Goal: Task Accomplishment & Management: Manage account settings

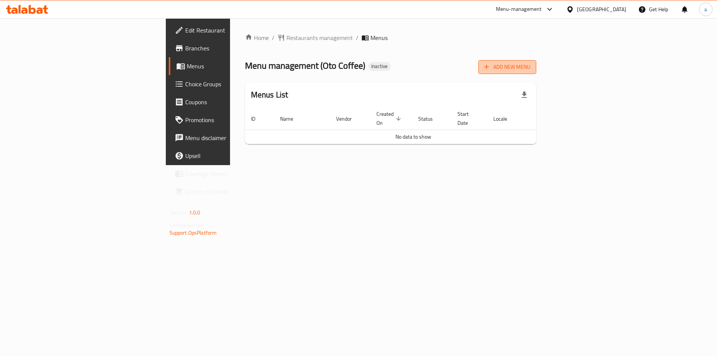
click at [536, 72] on button "Add New Menu" at bounding box center [507, 67] width 58 height 14
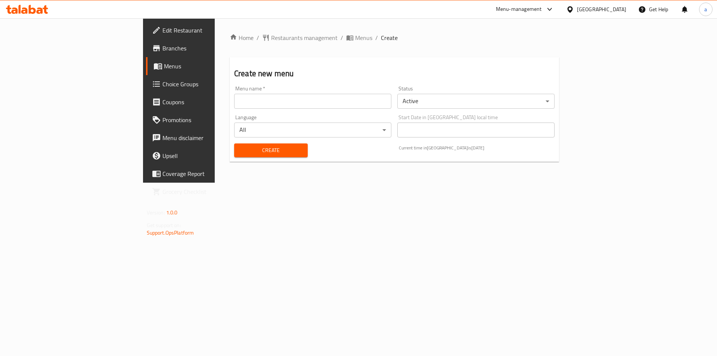
click at [249, 93] on div "Menu name   * Menu name *" at bounding box center [312, 97] width 157 height 23
click at [249, 96] on input "text" at bounding box center [312, 101] width 157 height 15
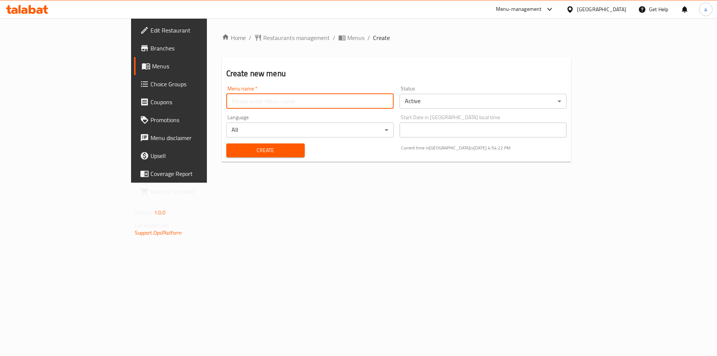
type input "9"
type input "15/9"
click at [232, 155] on span "Create" at bounding box center [265, 150] width 66 height 9
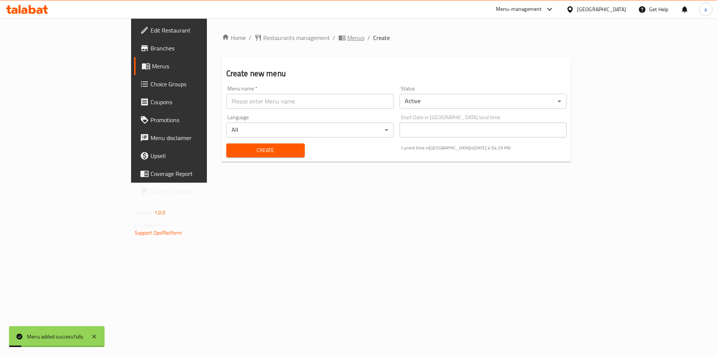
click at [347, 34] on span "Menus" at bounding box center [355, 37] width 17 height 9
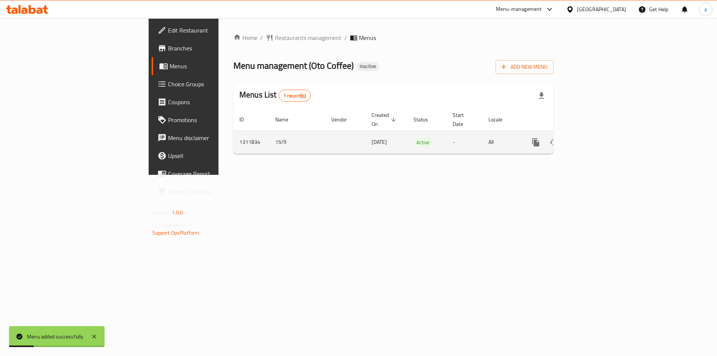
click at [599, 139] on link "enhanced table" at bounding box center [590, 142] width 18 height 18
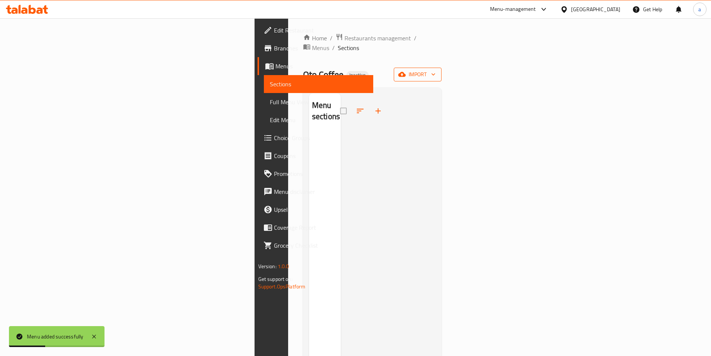
click at [436, 70] on span "import" at bounding box center [418, 74] width 36 height 9
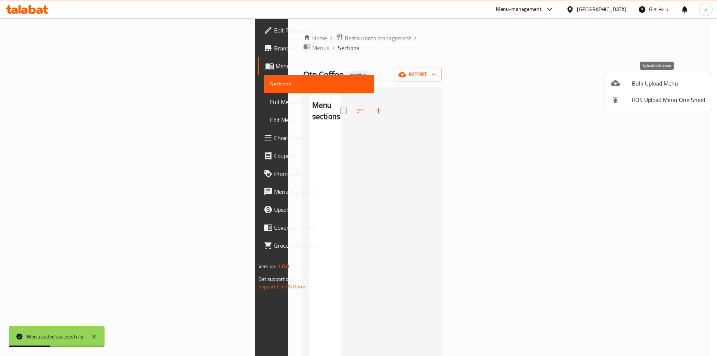
click at [658, 80] on span "Bulk Upload Menu" at bounding box center [669, 83] width 74 height 9
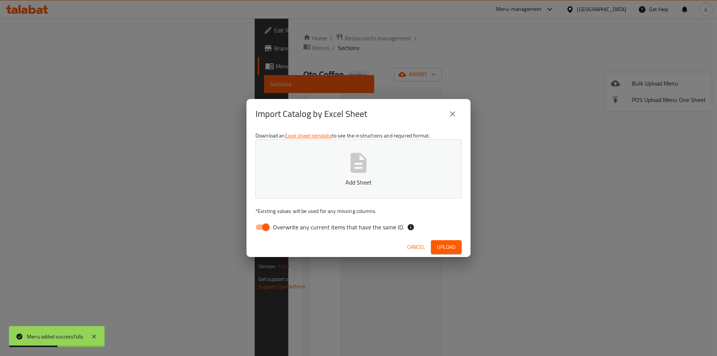
click at [254, 233] on input "Overwrite any current items that have the same ID." at bounding box center [266, 227] width 43 height 14
checkbox input "false"
click at [316, 173] on button "Add Sheet" at bounding box center [358, 168] width 206 height 59
click at [453, 249] on span "Upload" at bounding box center [446, 246] width 19 height 9
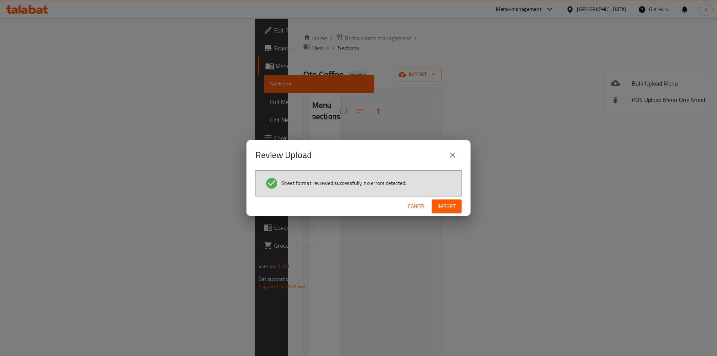
click at [451, 206] on span "Import" at bounding box center [447, 206] width 18 height 9
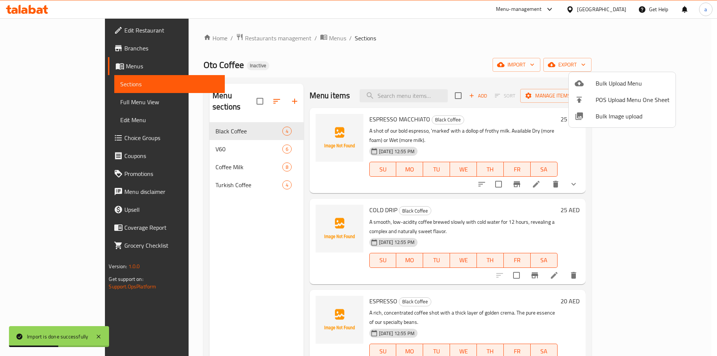
click at [59, 102] on div at bounding box center [358, 178] width 717 height 356
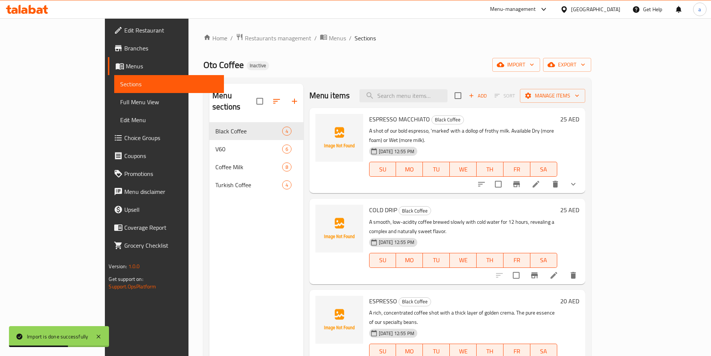
click at [120, 102] on span "Full Menu View" at bounding box center [168, 101] width 97 height 9
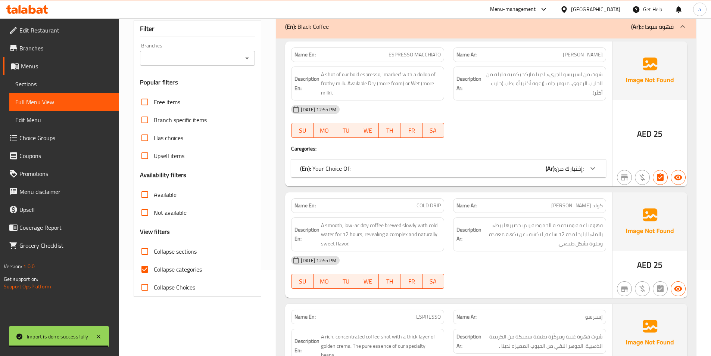
scroll to position [149, 0]
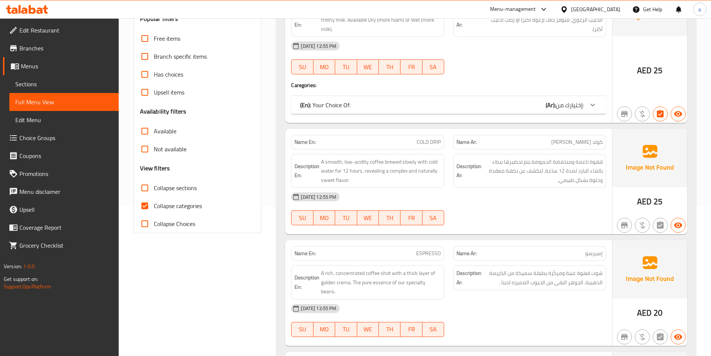
click at [164, 209] on span "Collapse categories" at bounding box center [178, 205] width 48 height 9
click at [154, 209] on input "Collapse categories" at bounding box center [145, 206] width 18 height 18
checkbox input "false"
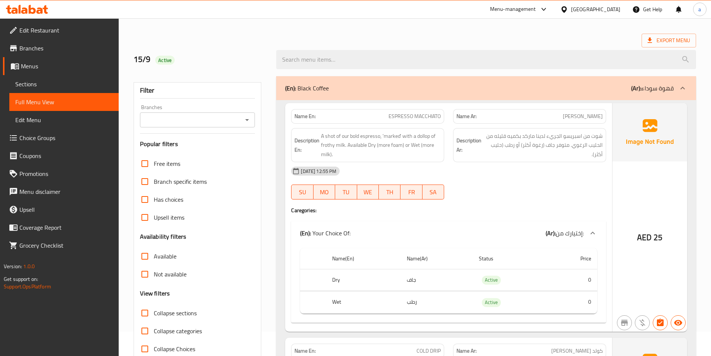
scroll to position [37, 0]
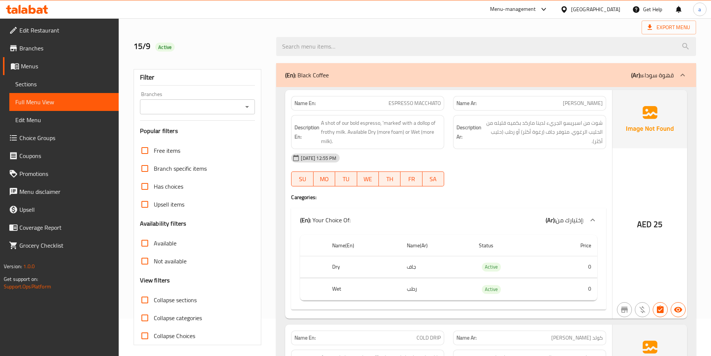
click at [496, 168] on div "[DATE] 12:55 PM SU MO TU WE TH FR SA" at bounding box center [449, 170] width 324 height 42
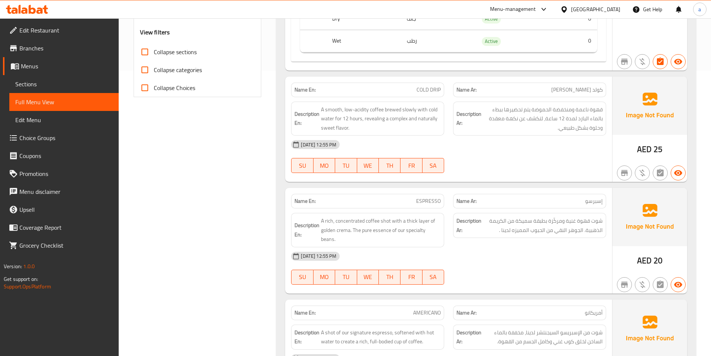
scroll to position [299, 0]
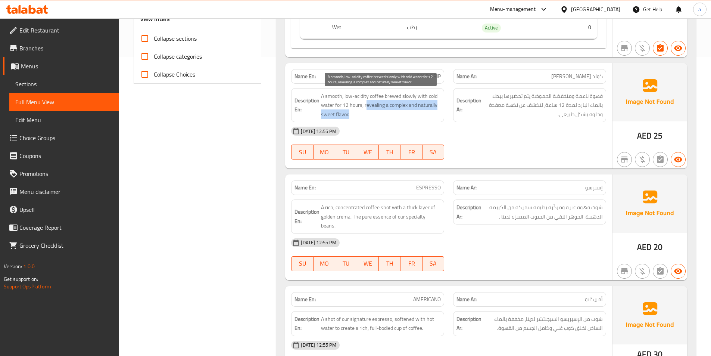
drag, startPoint x: 366, startPoint y: 105, endPoint x: 417, endPoint y: 114, distance: 52.7
click at [417, 114] on span "A smooth, low-acidity coffee brewed slowly with cold water for 12 hours, reveal…" at bounding box center [381, 105] width 120 height 28
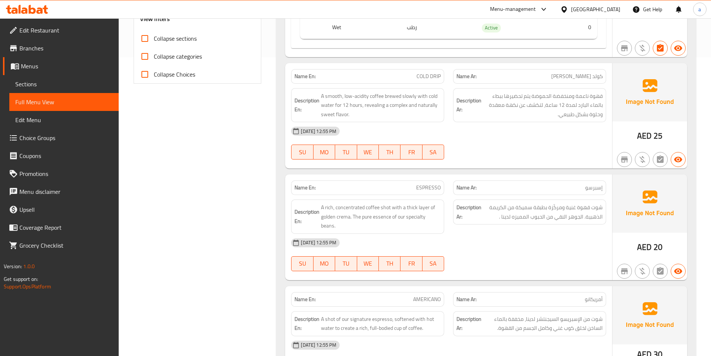
click at [465, 133] on div "[DATE] 12:55 PM" at bounding box center [449, 131] width 324 height 18
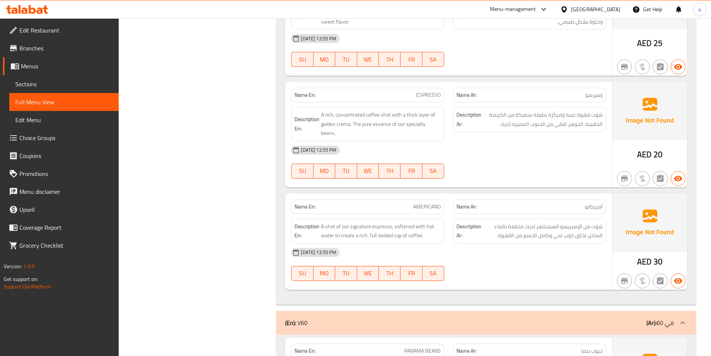
scroll to position [411, 0]
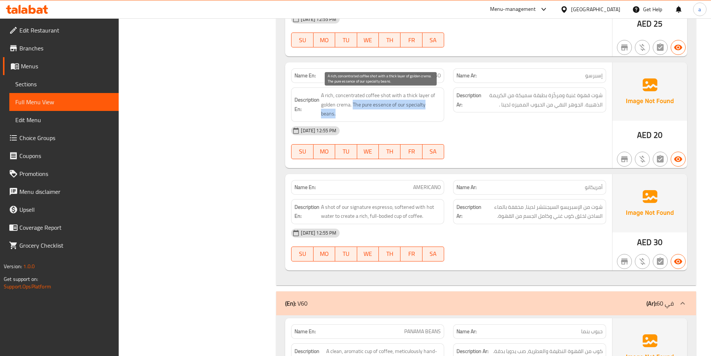
drag, startPoint x: 354, startPoint y: 105, endPoint x: 412, endPoint y: 115, distance: 58.7
click at [412, 115] on span "A rich, concentrated coffee shot with a thick layer of golden crema. The pure e…" at bounding box center [381, 105] width 120 height 28
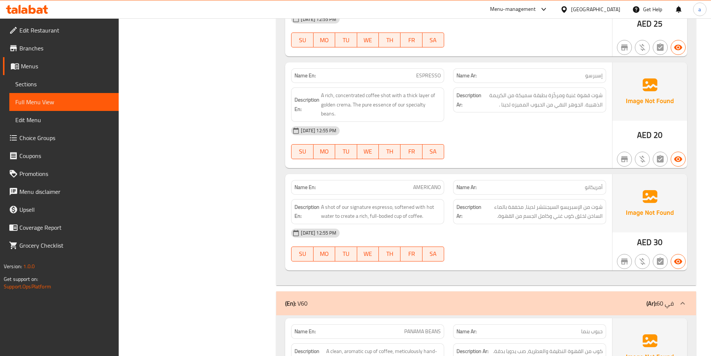
click at [517, 127] on div "[DATE] 12:55 PM" at bounding box center [449, 131] width 324 height 18
click at [437, 75] on span "ESPRESSO" at bounding box center [428, 76] width 25 height 8
copy span "ESPRESSO"
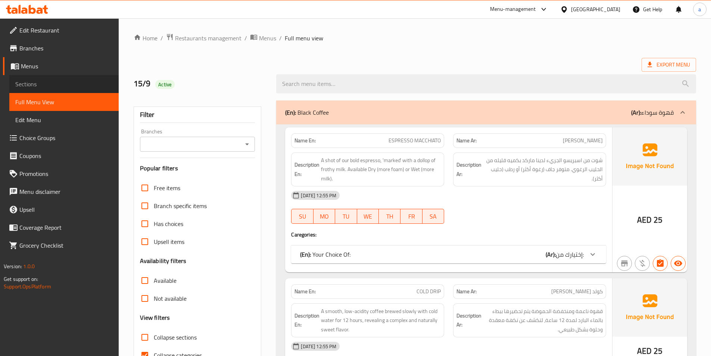
click at [75, 76] on link "Sections" at bounding box center [63, 84] width 109 height 18
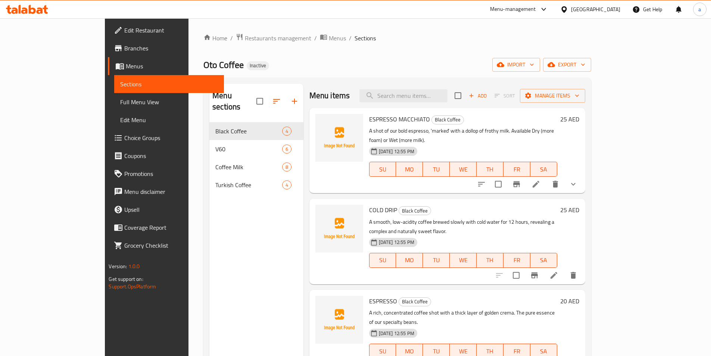
click at [542, 54] on div "Home / Restaurants management / Menus / Sections Oto Coffee Inactive import exp…" at bounding box center [398, 239] width 388 height 412
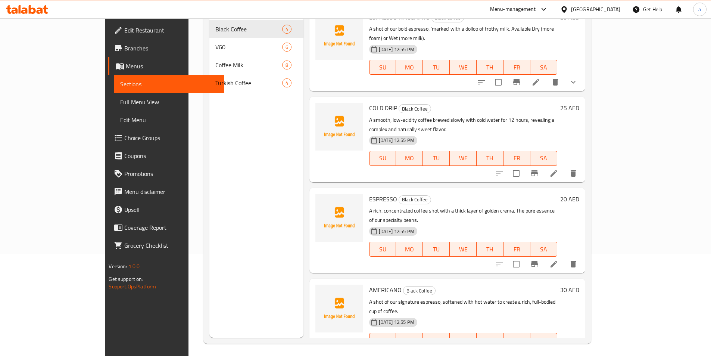
scroll to position [105, 0]
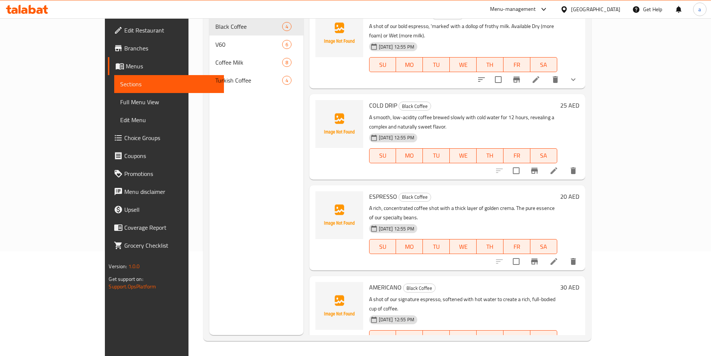
click at [565, 255] on li at bounding box center [554, 261] width 21 height 13
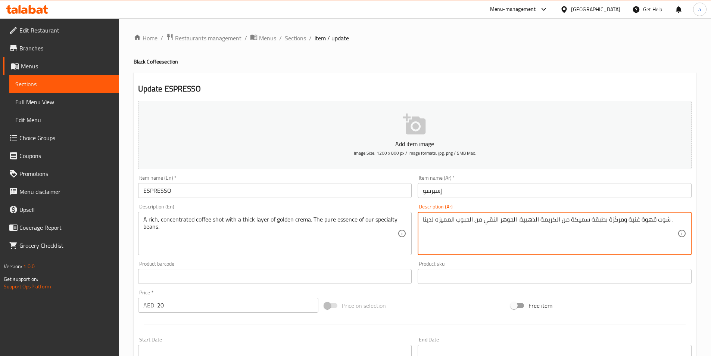
click at [451, 220] on textarea "شوت قهوة غنية ومركّزة بطبقة سميكة من الكريمة الذهبية. الجوهر النقي من الحبوب ال…" at bounding box center [550, 233] width 255 height 35
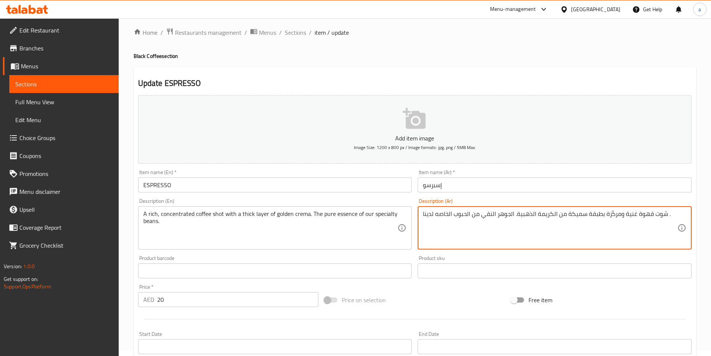
scroll to position [172, 0]
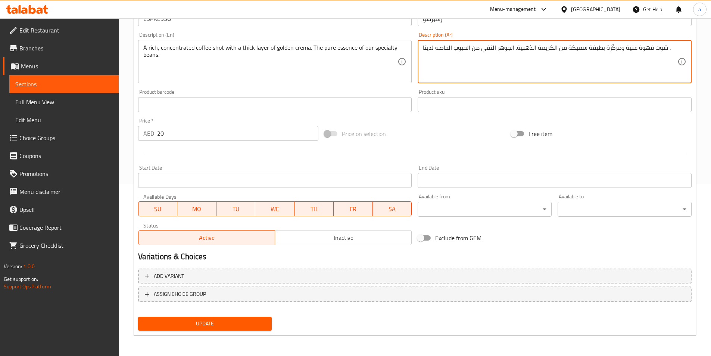
type textarea "شوت قهوة غنية ومركّزة بطبقة سميكة من الكريمة الذهبية. الجوهر النقي من الحبوب ال…"
click at [261, 321] on span "Update" at bounding box center [205, 323] width 122 height 9
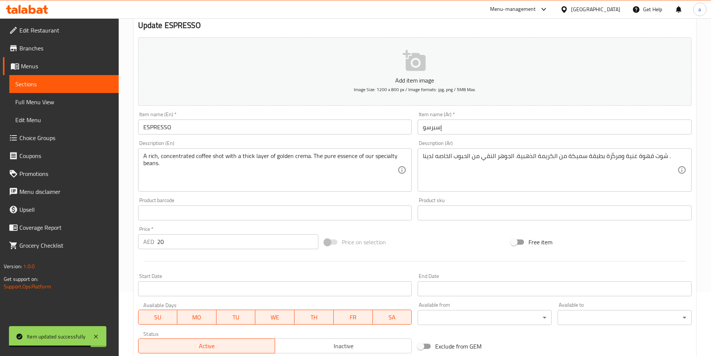
scroll to position [0, 0]
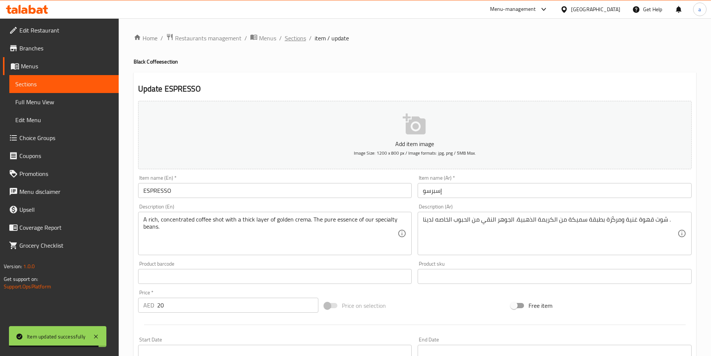
click at [295, 39] on span "Sections" at bounding box center [295, 38] width 21 height 9
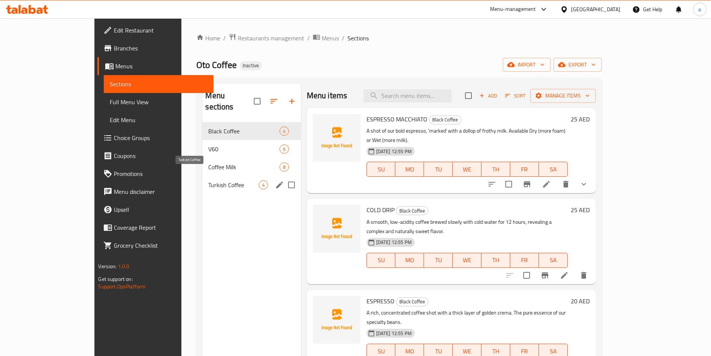
click at [208, 180] on span "Turkish Coffee" at bounding box center [233, 184] width 50 height 9
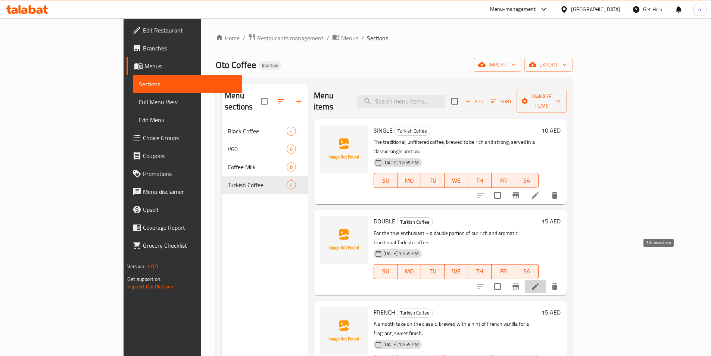
click at [540, 282] on icon at bounding box center [535, 286] width 9 height 9
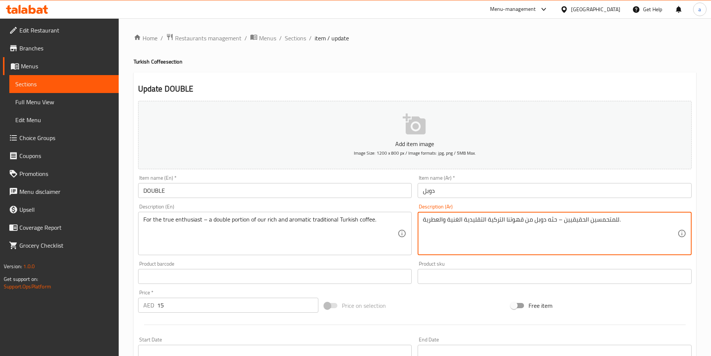
click at [553, 220] on textarea "للمتحمسين الحقيقيين – حثه دوبل من قهوتنا التركية التقليدية الغنية والعطرية." at bounding box center [550, 233] width 255 height 35
click at [515, 261] on div "Add item image Image Size: 1200 x 800 px / Image formats: jpg, png / 5MB Max. I…" at bounding box center [415, 259] width 560 height 322
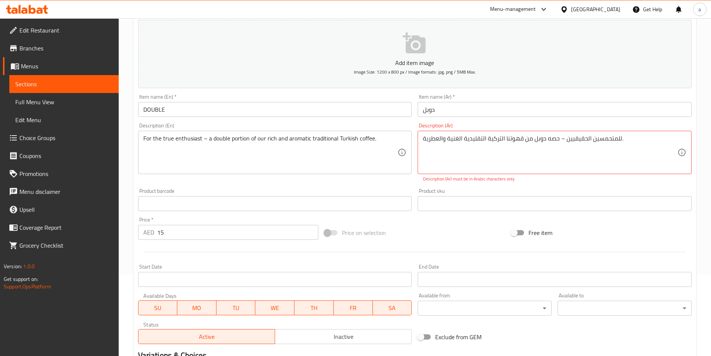
scroll to position [180, 0]
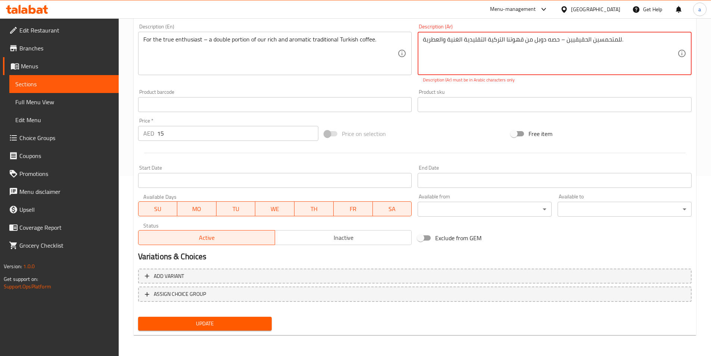
drag, startPoint x: 627, startPoint y: 38, endPoint x: 633, endPoint y: 40, distance: 6.3
click at [634, 41] on textarea "للمتحمسين الحقيقيين – حصه دوبل من قهوتنا التركية التقليدية الغنية والعطرية." at bounding box center [550, 53] width 255 height 35
drag, startPoint x: 523, startPoint y: 38, endPoint x: 679, endPoint y: 41, distance: 155.7
click at [679, 41] on div "للمتحمسين الحقيقيين – حصه دوبل من قهوتنا التركية التقليدية الغنية والعطرية. للم…" at bounding box center [555, 53] width 274 height 43
type textarea "للمتحمسين الحقيقين - حصه دوبل من قهوتنا التركيه التقليدية الغنيه والعطرية"
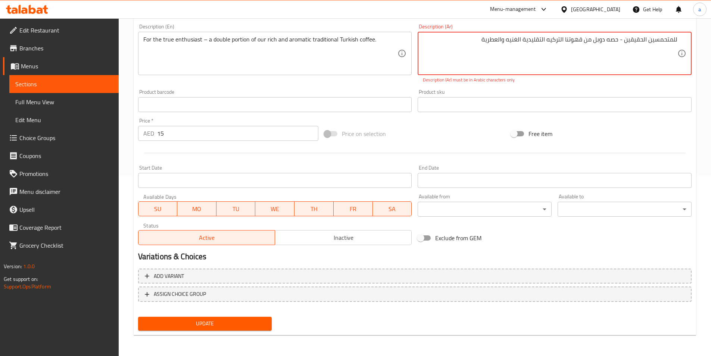
click at [628, 84] on div "Description (Ar) للمتحمسين الحقيقين - حصه دوبل من قهوتنا التركيه التقليدية الغن…" at bounding box center [555, 53] width 280 height 65
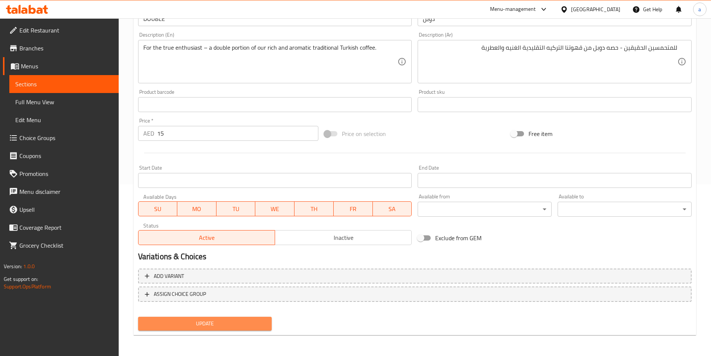
click at [245, 321] on span "Update" at bounding box center [205, 323] width 122 height 9
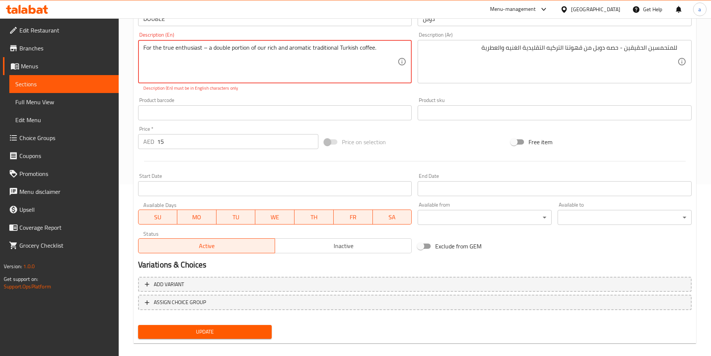
click at [383, 49] on textarea "For the true enthusiast – a double portion of our rich and aromatic traditional…" at bounding box center [270, 61] width 255 height 35
click at [238, 66] on textarea "For the true enthusiast – a double portion of our rich and aromatic traditional…" at bounding box center [270, 61] width 255 height 35
click at [371, 64] on textarea "For the true enthusiast – a double portion of our rich and aromatic traditional…" at bounding box center [270, 61] width 255 height 35
drag, startPoint x: 381, startPoint y: 47, endPoint x: 136, endPoint y: 46, distance: 245.7
click at [136, 46] on div "Description (En) For the true enthusiast – a double portion of our rich and aro…" at bounding box center [275, 61] width 280 height 65
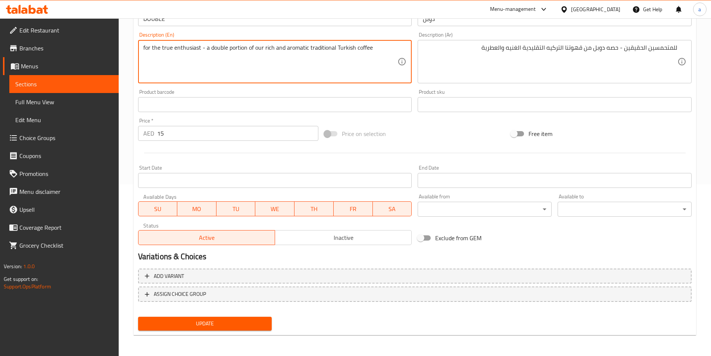
type textarea "for the true enthusiast - a double portion of our rich and aromatic traditional…"
click at [227, 89] on div "Product barcode Product barcode" at bounding box center [275, 100] width 280 height 29
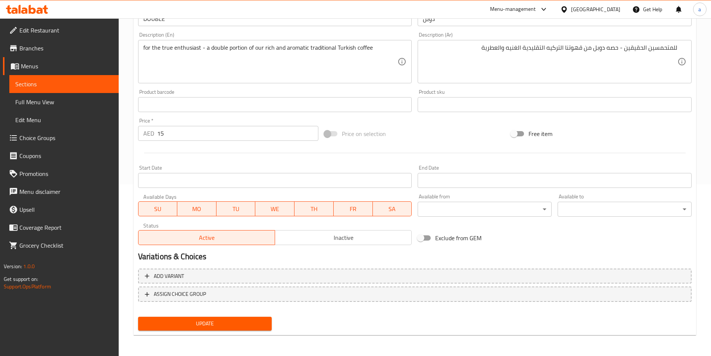
click at [186, 325] on span "Update" at bounding box center [205, 323] width 122 height 9
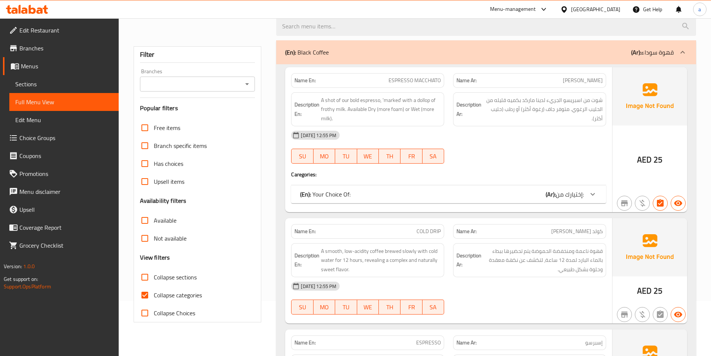
scroll to position [112, 0]
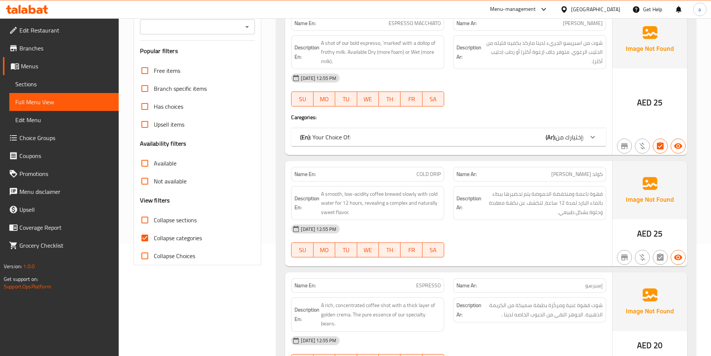
click at [153, 237] on input "Collapse categories" at bounding box center [145, 238] width 18 height 18
checkbox input "false"
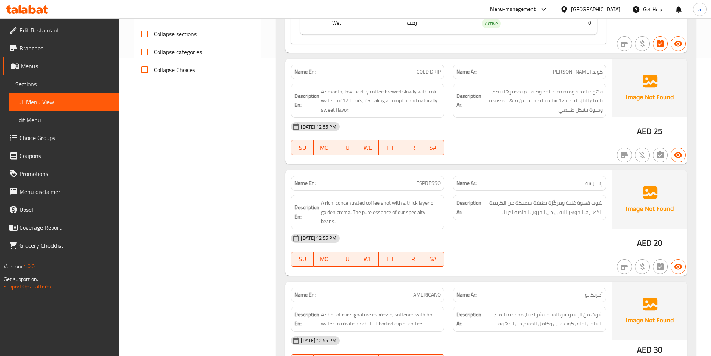
scroll to position [411, 0]
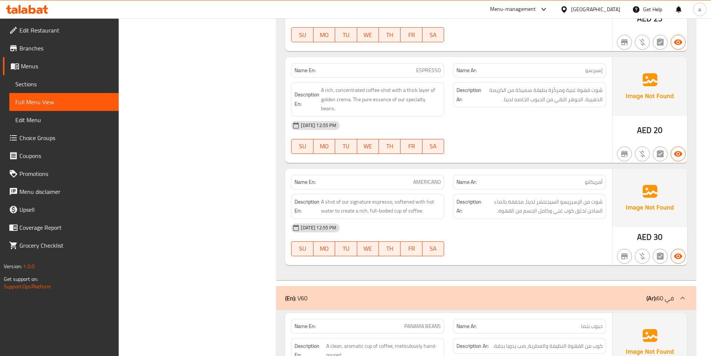
click at [493, 133] on div "[DATE] 12:55 PM" at bounding box center [449, 126] width 324 height 18
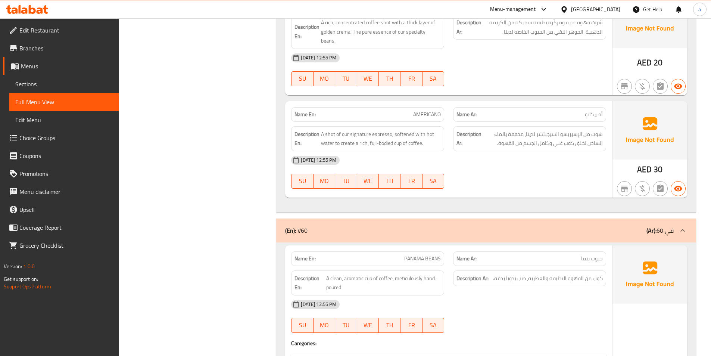
scroll to position [485, 0]
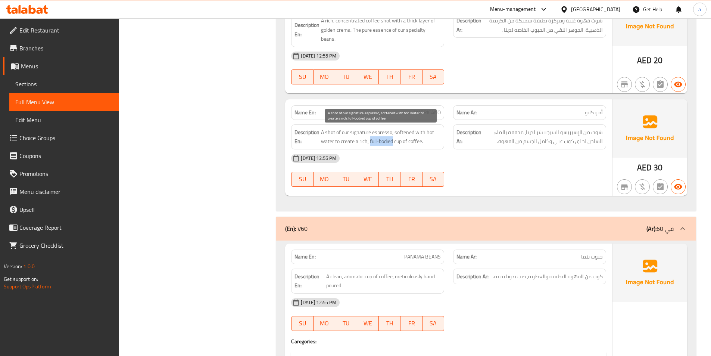
drag, startPoint x: 370, startPoint y: 142, endPoint x: 394, endPoint y: 146, distance: 24.2
click at [394, 146] on span "A shot of our signature espresso, softened with hot water to create a rich, ful…" at bounding box center [381, 137] width 120 height 18
click at [385, 142] on span "A shot of our signature espresso, softened with hot water to create a rich, ful…" at bounding box center [381, 137] width 120 height 18
click at [372, 141] on span "A shot of our signature espresso, softened with hot water to create a rich, ful…" at bounding box center [381, 137] width 120 height 18
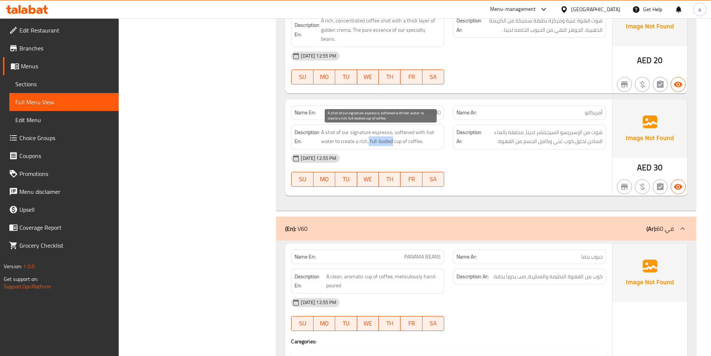
drag, startPoint x: 369, startPoint y: 142, endPoint x: 394, endPoint y: 142, distance: 25.4
click at [394, 142] on span "A shot of our signature espresso, softened with hot water to create a rich, ful…" at bounding box center [381, 137] width 120 height 18
copy span "full-bodied"
click at [457, 159] on div "[DATE] 12:55 PM" at bounding box center [449, 158] width 324 height 18
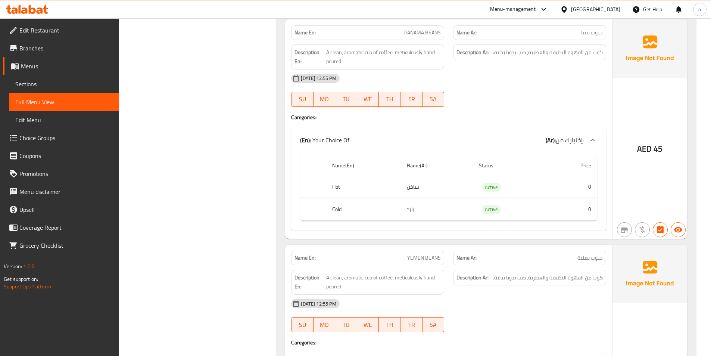
scroll to position [672, 0]
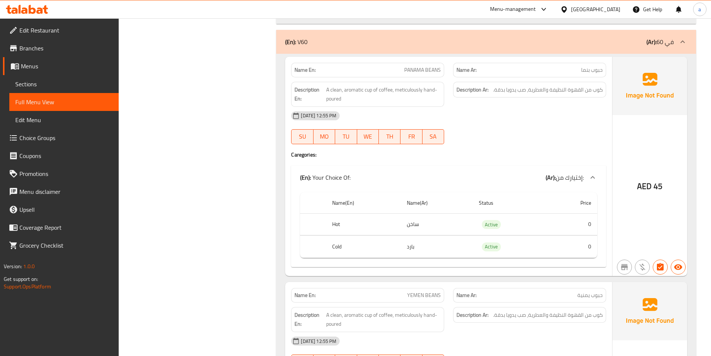
click at [507, 145] on div at bounding box center [530, 144] width 162 height 9
drag, startPoint x: 395, startPoint y: 90, endPoint x: 435, endPoint y: 96, distance: 41.1
click at [435, 96] on span "A clean, aromatic cup of coffee, meticulously hand-poured" at bounding box center [383, 94] width 115 height 18
click at [477, 136] on div "15-09-2025 12:55 PM SU MO TU WE TH FR SA" at bounding box center [449, 128] width 324 height 42
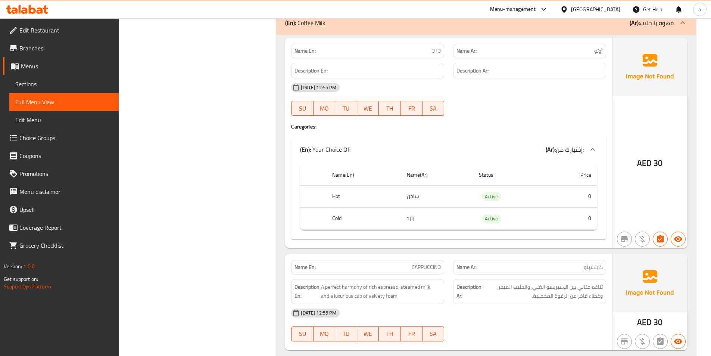
scroll to position [2091, 0]
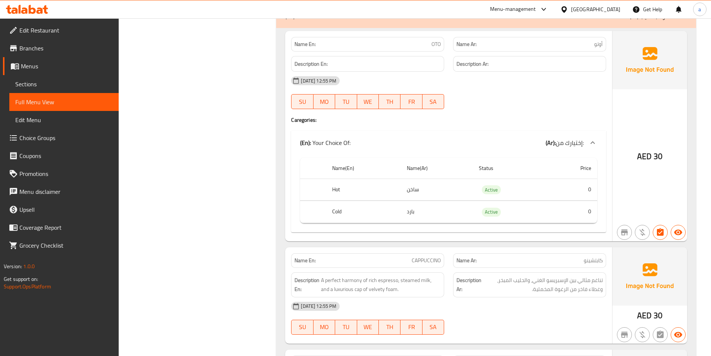
click at [448, 156] on div "Name(En) Name(Ar) Status Price Hot ساخن Active 0 Cold بارد Active 0" at bounding box center [448, 194] width 315 height 78
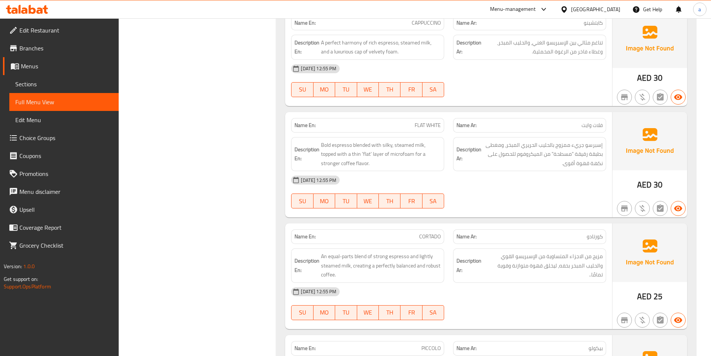
scroll to position [2315, 0]
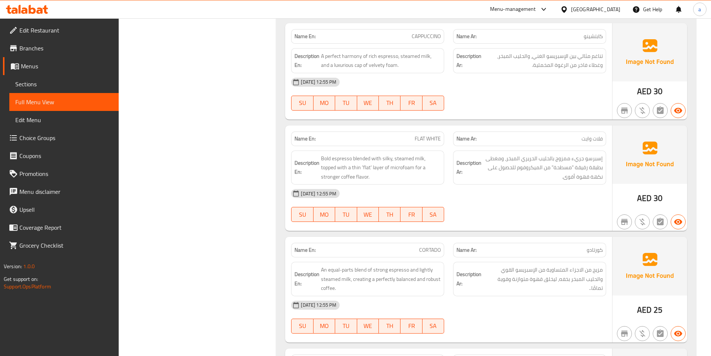
click at [487, 92] on div "15-09-2025 12:55 PM SU MO TU WE TH FR SA" at bounding box center [449, 94] width 324 height 42
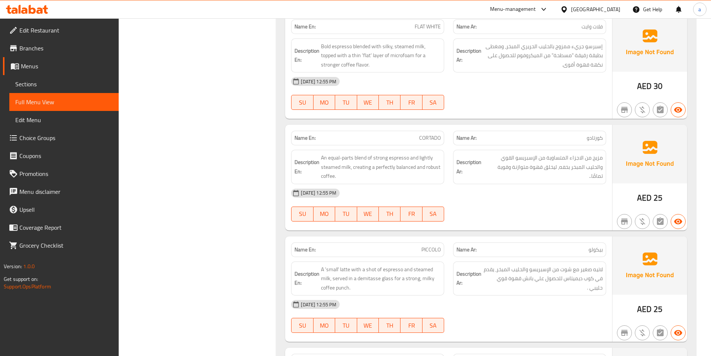
scroll to position [2390, 0]
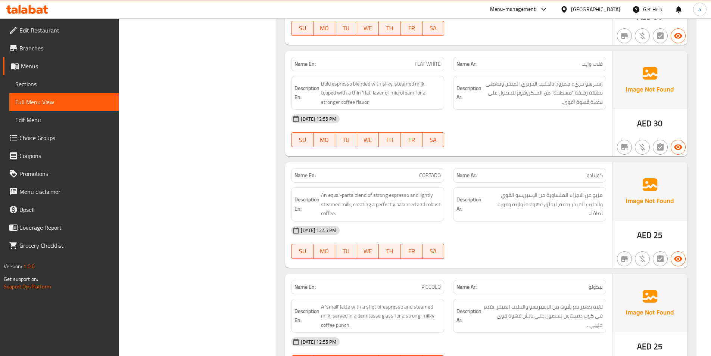
click at [486, 128] on div "15-09-2025 12:55 PM SU MO TU WE TH FR SA" at bounding box center [449, 131] width 324 height 42
click at [541, 146] on div at bounding box center [530, 147] width 162 height 9
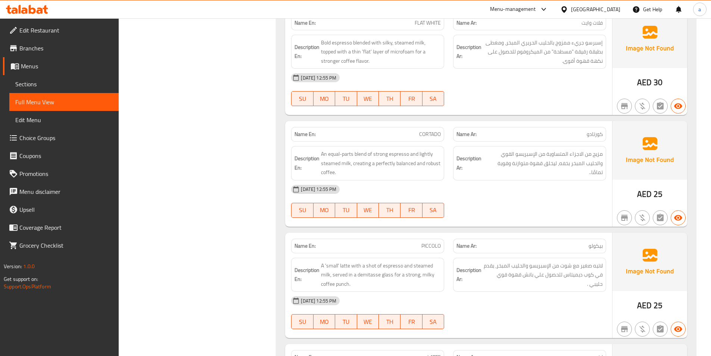
scroll to position [2502, 0]
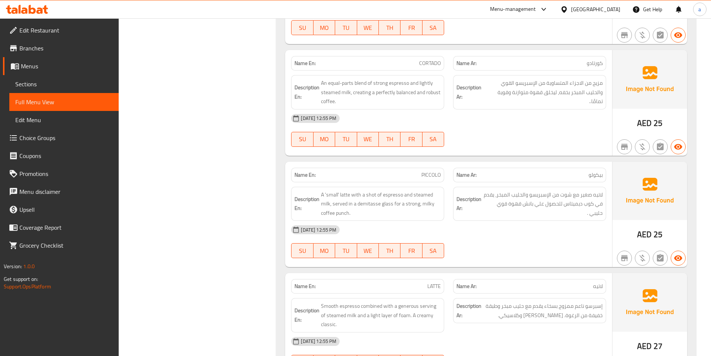
click at [500, 130] on div "15-09-2025 12:55 PM SU MO TU WE TH FR SA" at bounding box center [449, 130] width 324 height 42
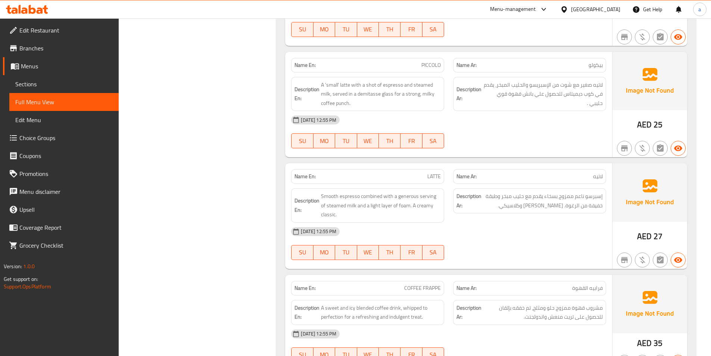
scroll to position [2614, 0]
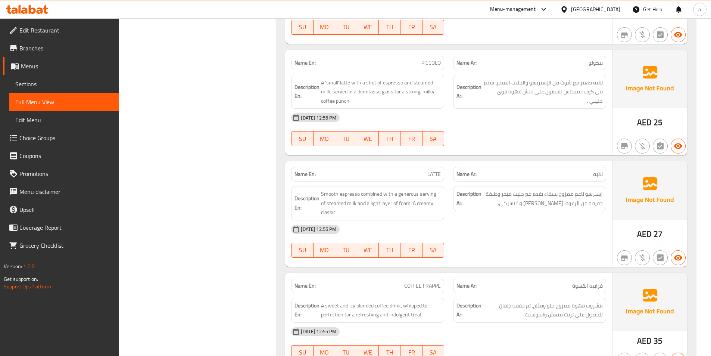
click at [503, 127] on div "[DATE] 12:55 PM" at bounding box center [449, 118] width 324 height 18
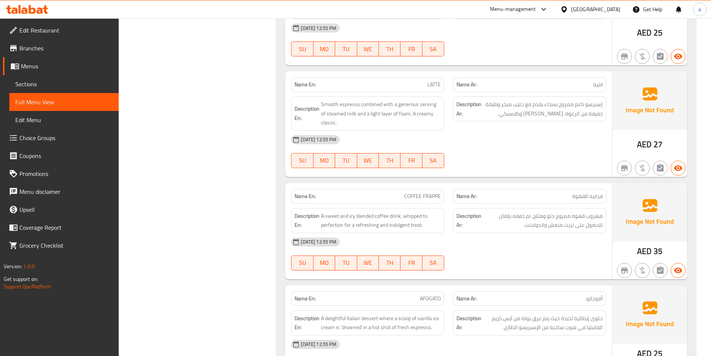
scroll to position [2726, 0]
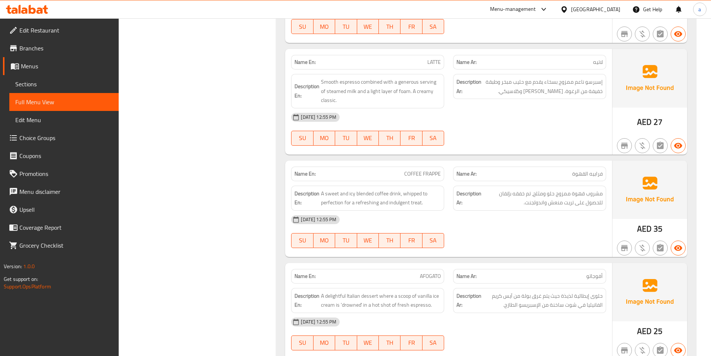
click at [496, 121] on div "[DATE] 12:55 PM" at bounding box center [449, 117] width 324 height 18
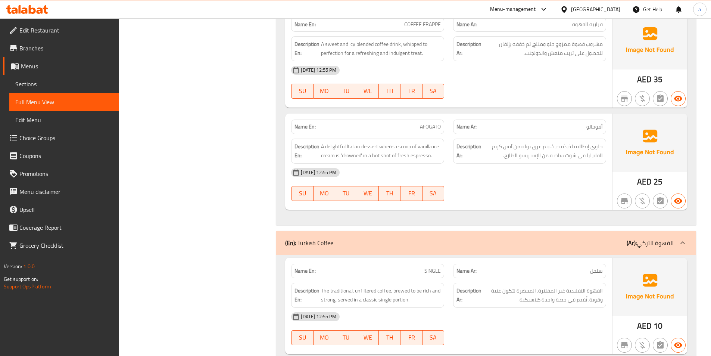
scroll to position [2838, 0]
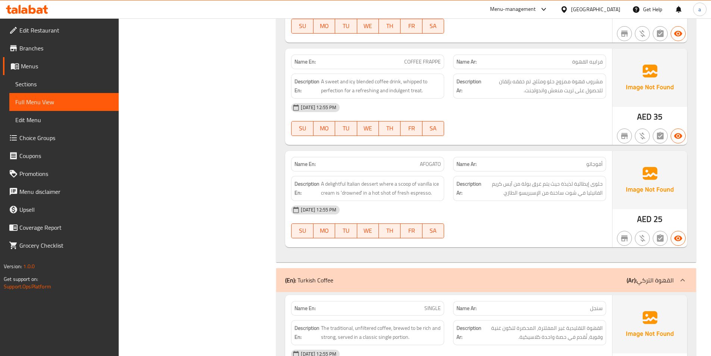
click at [504, 222] on div "15-09-2025 12:55 PM SU MO TU WE TH FR SA" at bounding box center [449, 222] width 324 height 42
click at [484, 224] on div "15-09-2025 12:55 PM SU MO TU WE TH FR SA" at bounding box center [449, 222] width 324 height 42
click at [488, 123] on div "15-09-2025 12:55 PM SU MO TU WE TH FR SA" at bounding box center [449, 120] width 324 height 42
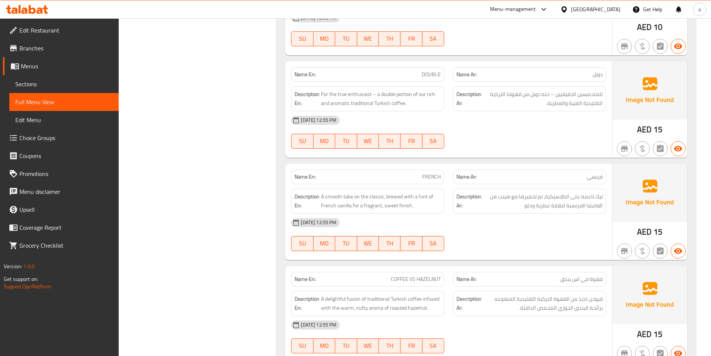
scroll to position [3210, 0]
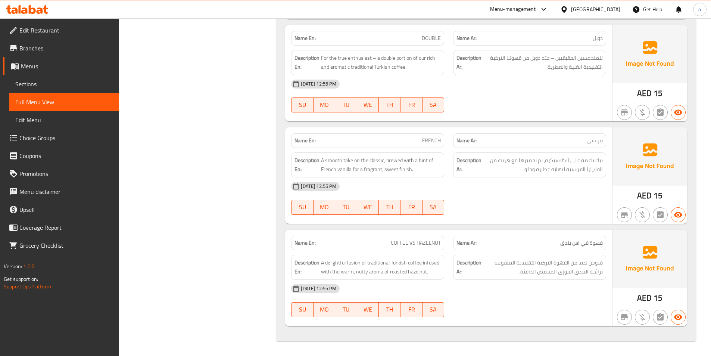
click at [426, 39] on span "DOUBLE" at bounding box center [431, 38] width 19 height 8
copy span "DOUBLE"
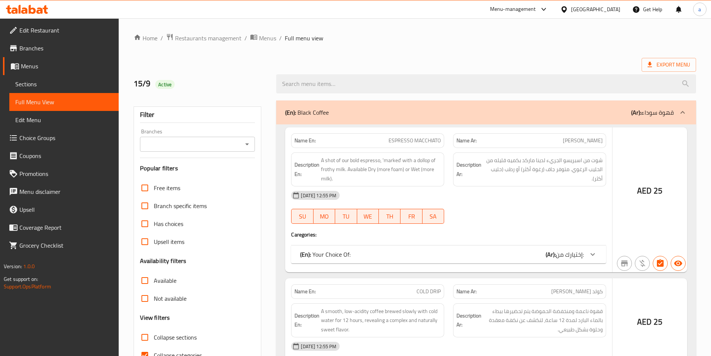
scroll to position [41, 0]
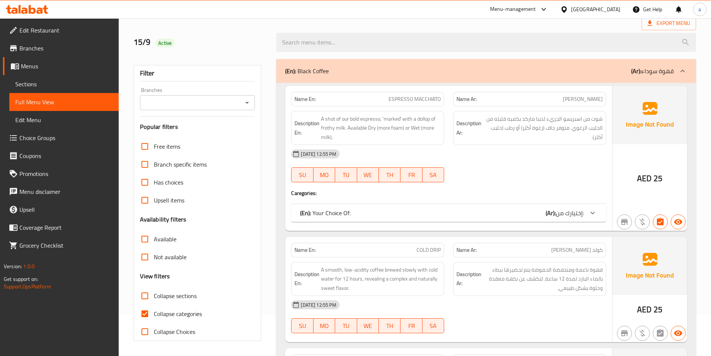
click at [135, 316] on div "Filter Branches Branches Popular filters Free items Branch specific items Has c…" at bounding box center [198, 203] width 128 height 276
click at [140, 313] on input "Collapse categories" at bounding box center [145, 314] width 18 height 18
checkbox input "false"
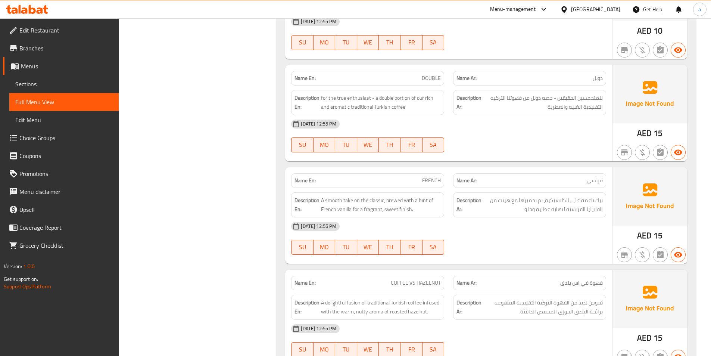
scroll to position [3178, 0]
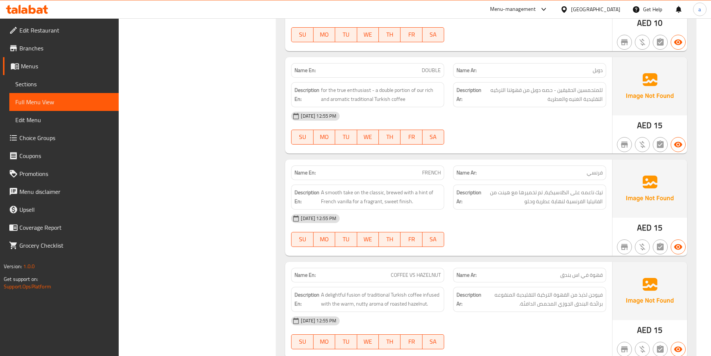
click at [503, 127] on div "15-09-2025 12:55 PM SU MO TU WE TH FR SA" at bounding box center [449, 128] width 324 height 42
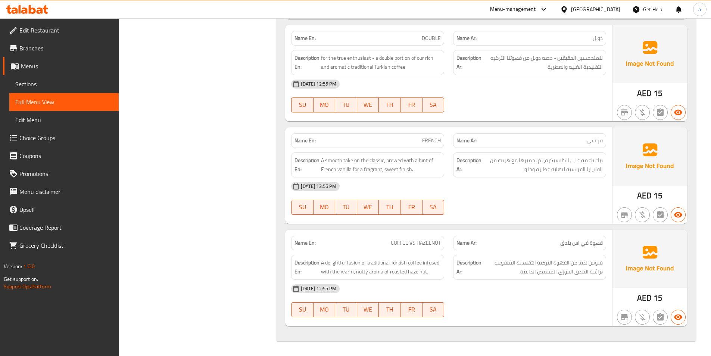
click at [426, 240] on span "COFFEE VS HAZELNUT" at bounding box center [416, 243] width 50 height 8
click at [454, 302] on div "15-09-2025 12:55 PM SU MO TU WE TH FR SA" at bounding box center [449, 301] width 324 height 42
click at [417, 297] on div "[DATE] 12:55 PM" at bounding box center [449, 289] width 324 height 18
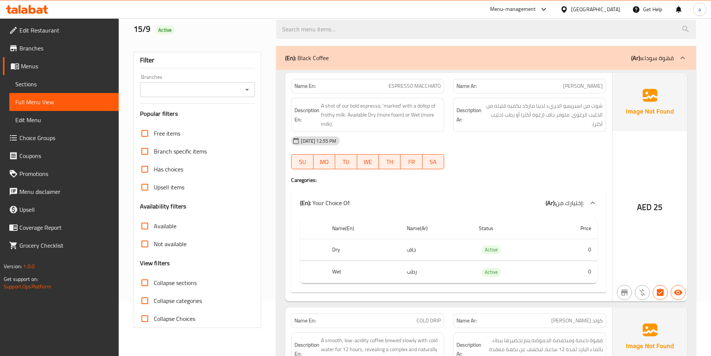
scroll to position [187, 0]
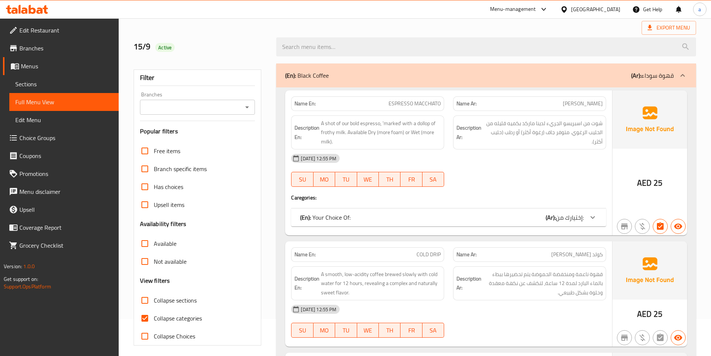
scroll to position [112, 0]
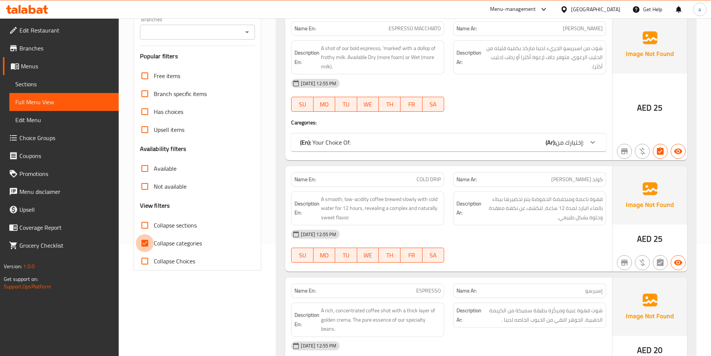
click at [145, 239] on input "Collapse categories" at bounding box center [145, 243] width 18 height 18
checkbox input "false"
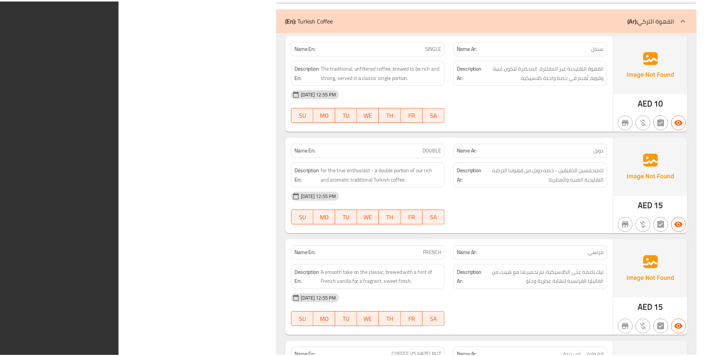
scroll to position [3201, 0]
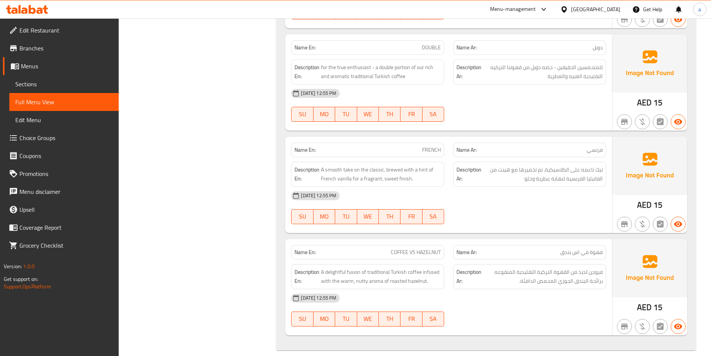
click at [62, 86] on span "Sections" at bounding box center [63, 84] width 97 height 9
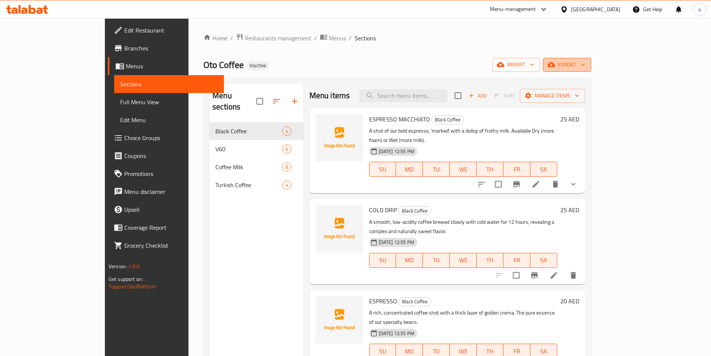
click at [586, 66] on span "export" at bounding box center [567, 64] width 36 height 9
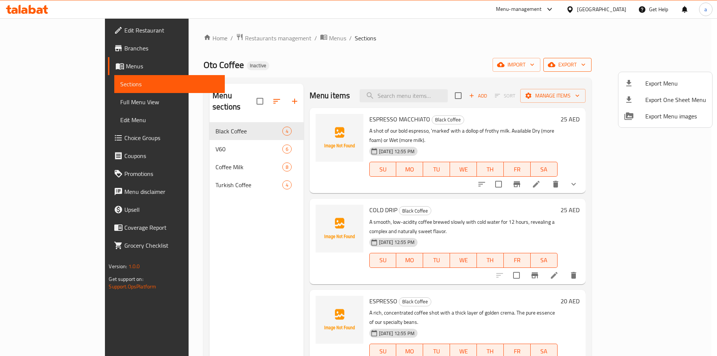
click at [652, 80] on span "Export Menu" at bounding box center [675, 83] width 61 height 9
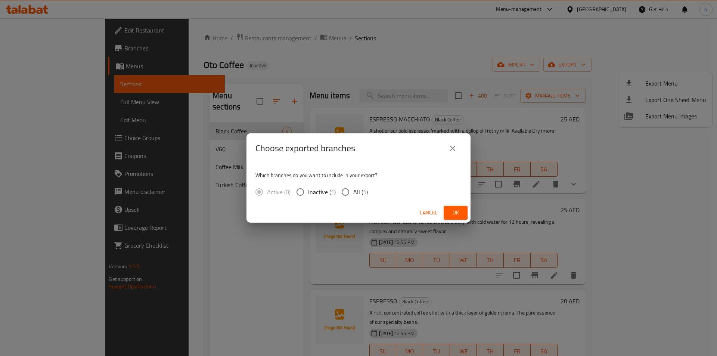
click at [353, 192] on span "All (1)" at bounding box center [360, 191] width 15 height 9
click at [353, 192] on input "All (1)" at bounding box center [346, 192] width 16 height 16
radio input "true"
click at [456, 213] on span "Ok" at bounding box center [456, 212] width 12 height 9
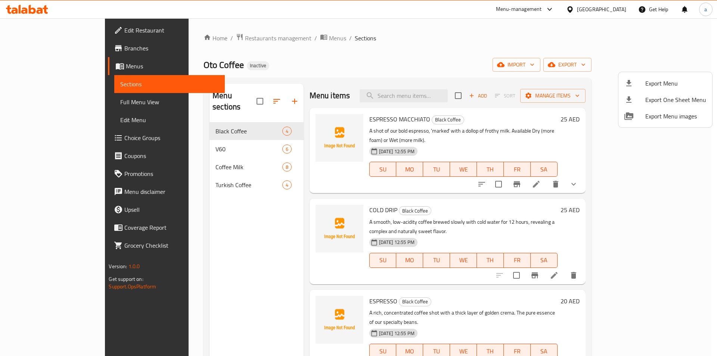
click at [55, 30] on div at bounding box center [358, 178] width 717 height 356
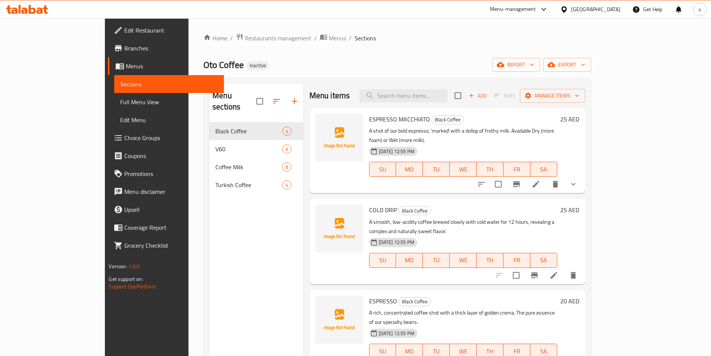
click at [124, 30] on span "Edit Restaurant" at bounding box center [170, 30] width 93 height 9
